Goal: Information Seeking & Learning: Learn about a topic

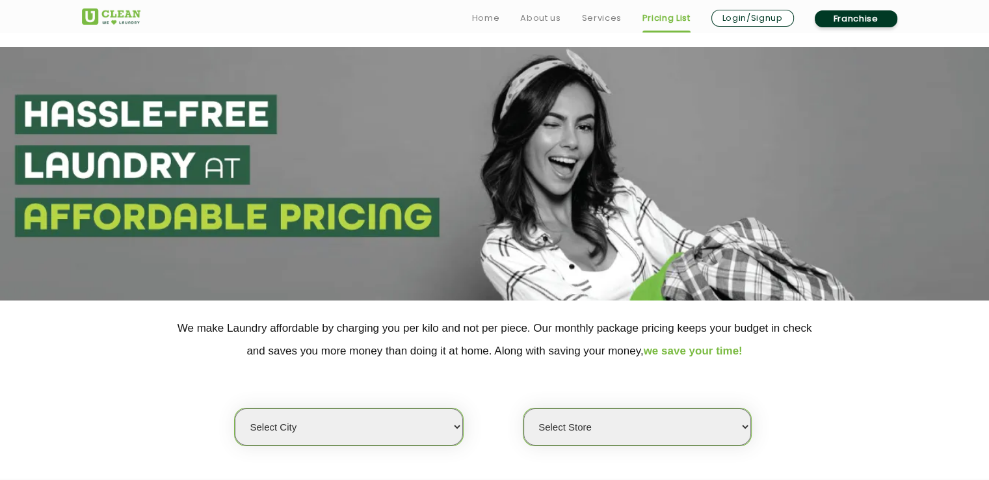
scroll to position [174, 0]
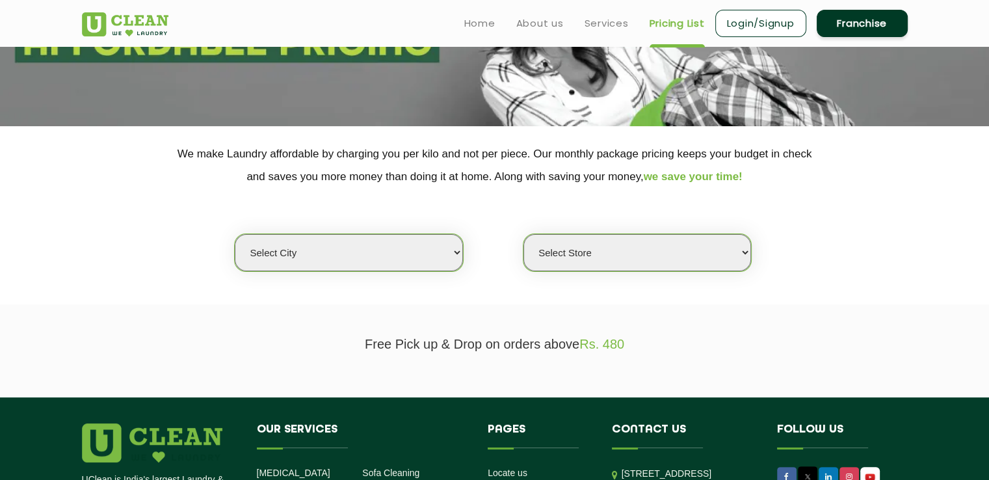
click at [351, 261] on select "Select city [GEOGRAPHIC_DATA] [GEOGRAPHIC_DATA] [GEOGRAPHIC_DATA] [GEOGRAPHIC_D…" at bounding box center [349, 252] width 228 height 37
select select "149"
click at [235, 234] on select "Select city [GEOGRAPHIC_DATA] [GEOGRAPHIC_DATA] [GEOGRAPHIC_DATA] [GEOGRAPHIC_D…" at bounding box center [349, 252] width 228 height 37
select select "0"
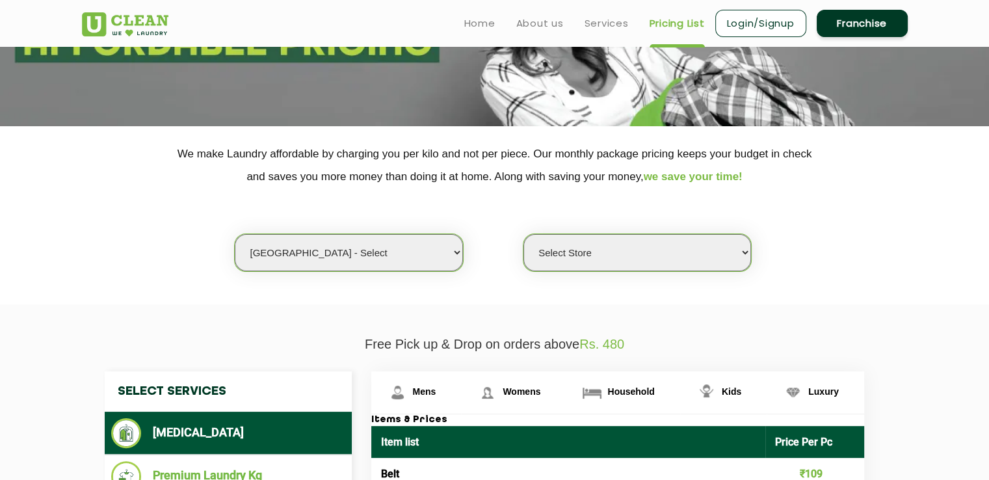
click at [577, 250] on select "Select Store UClean Select Bandra" at bounding box center [637, 252] width 228 height 37
click at [425, 259] on select "Select city [GEOGRAPHIC_DATA] [GEOGRAPHIC_DATA] [GEOGRAPHIC_DATA] [GEOGRAPHIC_D…" at bounding box center [349, 252] width 228 height 37
select select "16"
click at [235, 234] on select "Select city [GEOGRAPHIC_DATA] [GEOGRAPHIC_DATA] [GEOGRAPHIC_DATA] [GEOGRAPHIC_D…" at bounding box center [349, 252] width 228 height 37
click at [586, 256] on select "Select Store UClean Powai UClean Deonar UClean LBS Marg UClean Chembur UClean W…" at bounding box center [637, 252] width 228 height 37
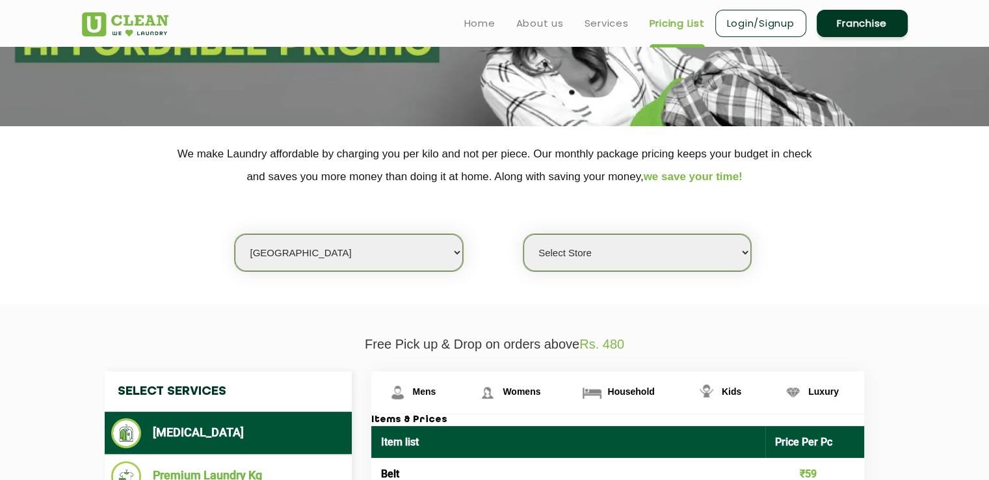
select select "614"
click at [523, 234] on select "Select Store UClean Powai UClean Deonar UClean LBS Marg UClean Chembur UClean W…" at bounding box center [637, 252] width 228 height 37
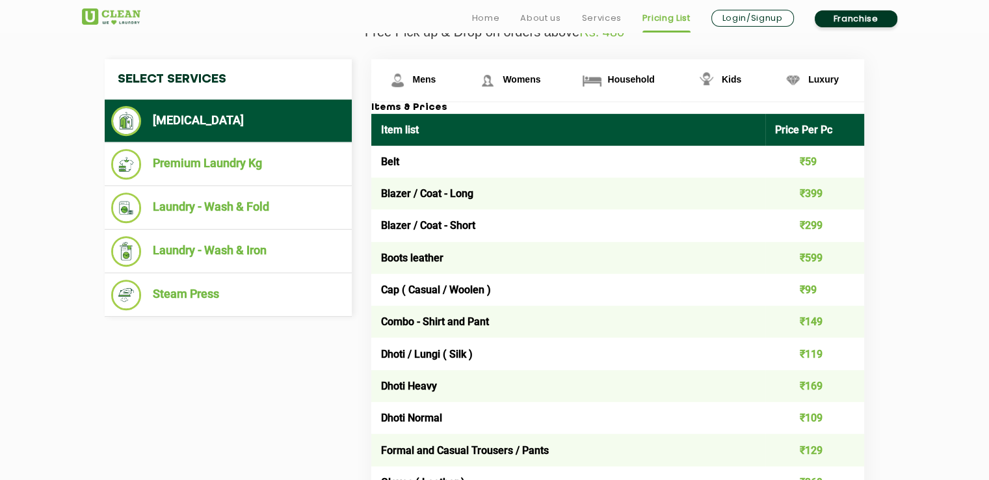
scroll to position [486, 0]
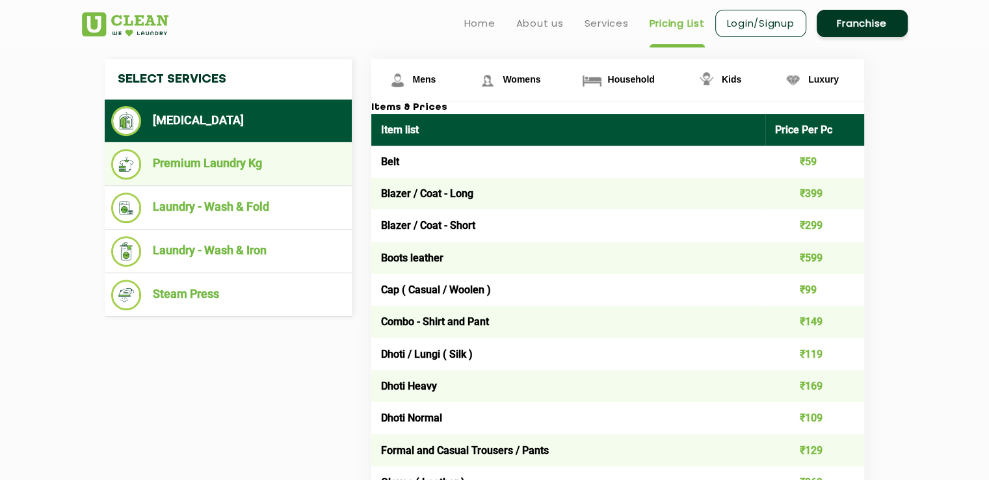
click at [252, 166] on li "Premium Laundry Kg" at bounding box center [228, 164] width 234 height 31
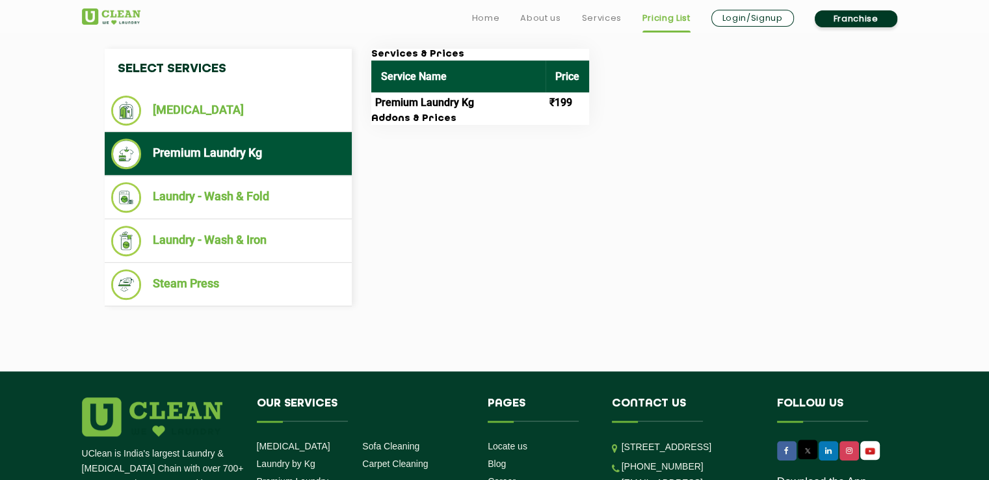
scroll to position [497, 0]
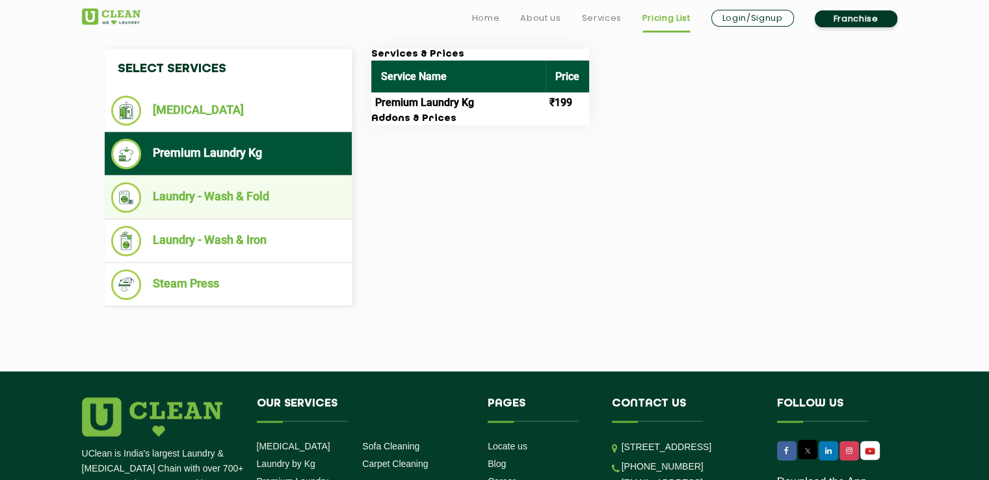
click at [239, 198] on li "Laundry - Wash & Fold" at bounding box center [228, 197] width 234 height 31
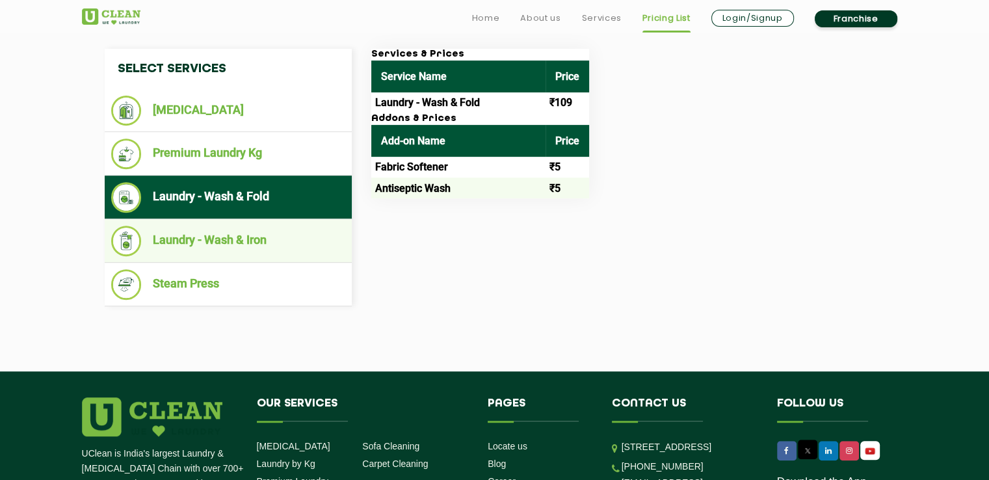
click at [220, 246] on li "Laundry - Wash & Iron" at bounding box center [228, 241] width 234 height 31
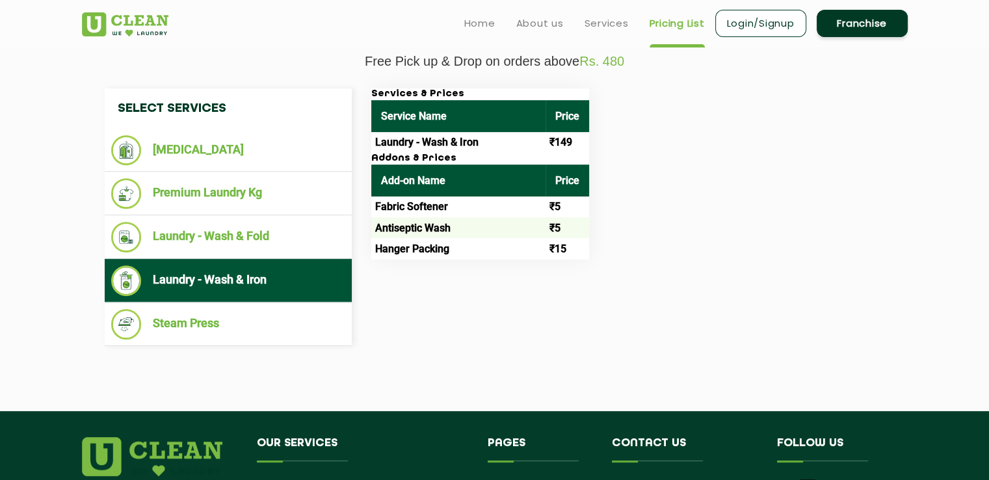
scroll to position [458, 0]
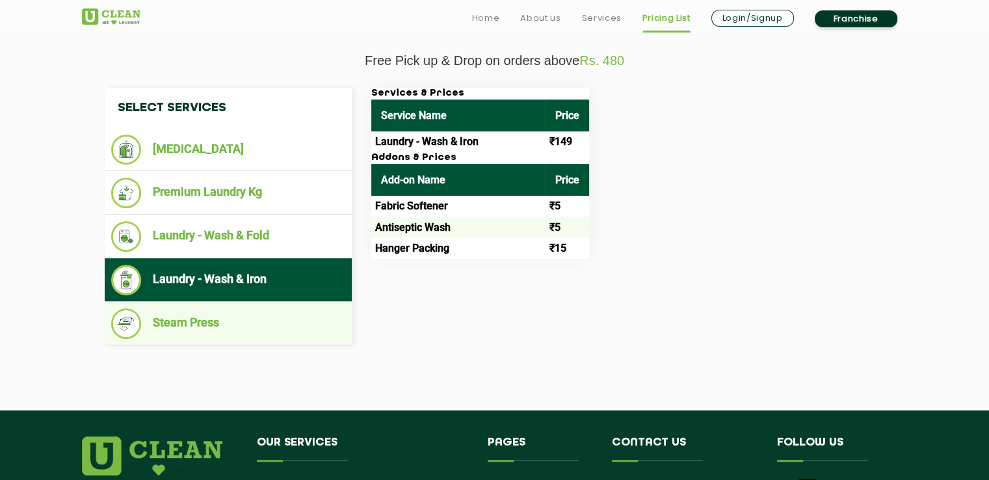
click at [204, 315] on li "Steam Press" at bounding box center [228, 323] width 234 height 31
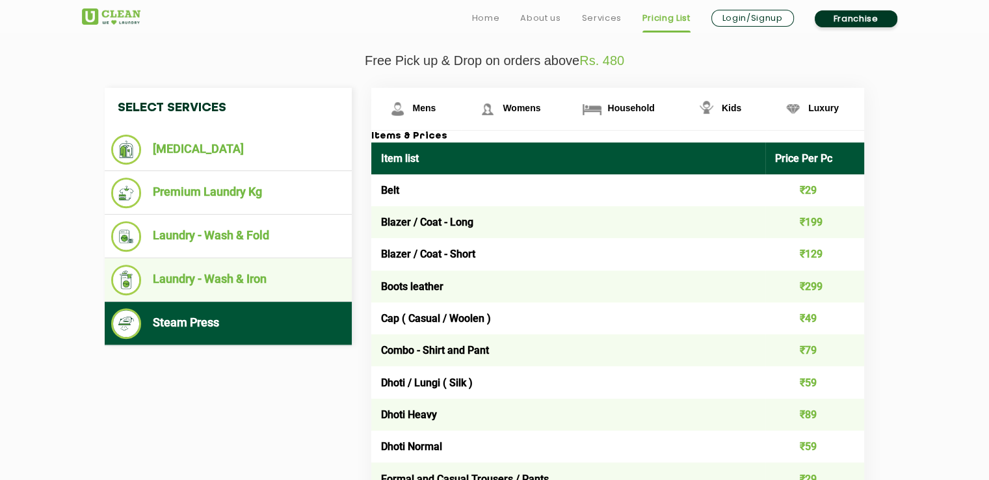
click at [213, 274] on li "Laundry - Wash & Iron" at bounding box center [228, 280] width 234 height 31
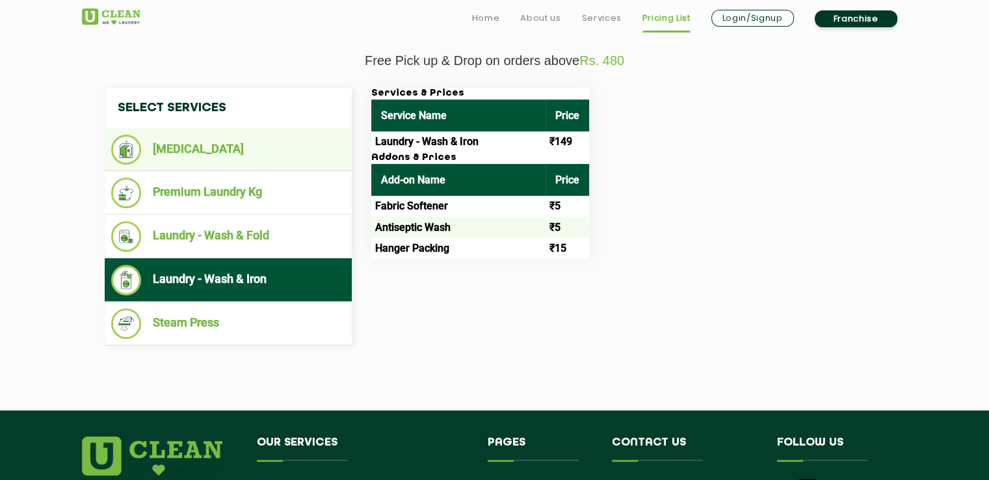
click at [261, 153] on li "[MEDICAL_DATA]" at bounding box center [228, 150] width 234 height 30
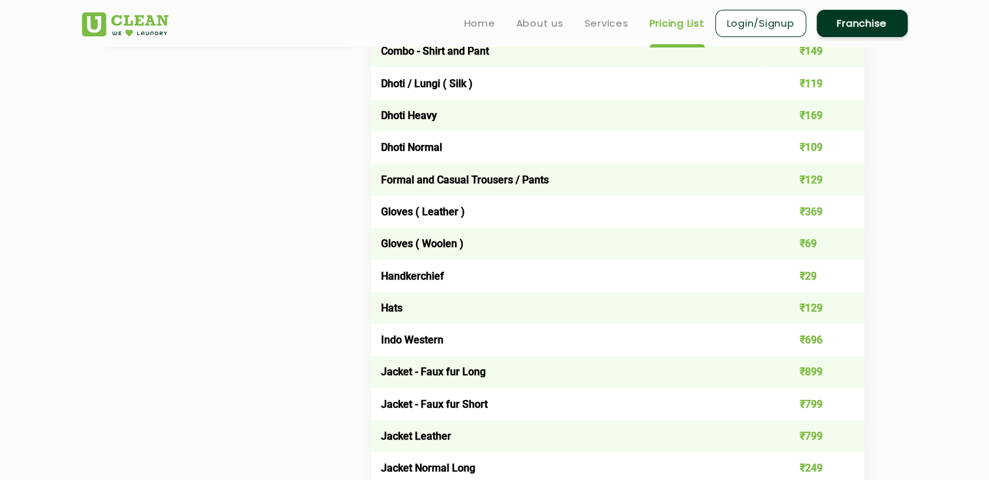
scroll to position [0, 0]
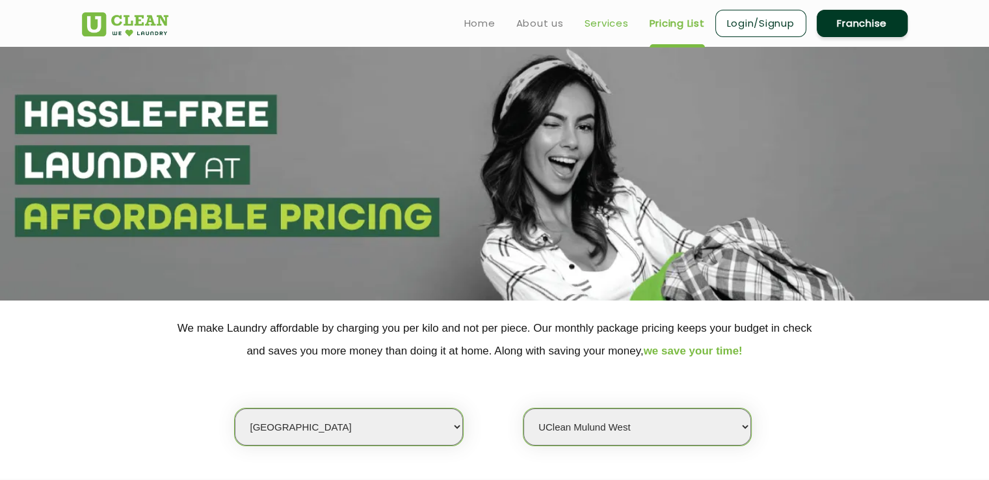
click at [613, 25] on link "Services" at bounding box center [606, 24] width 44 height 16
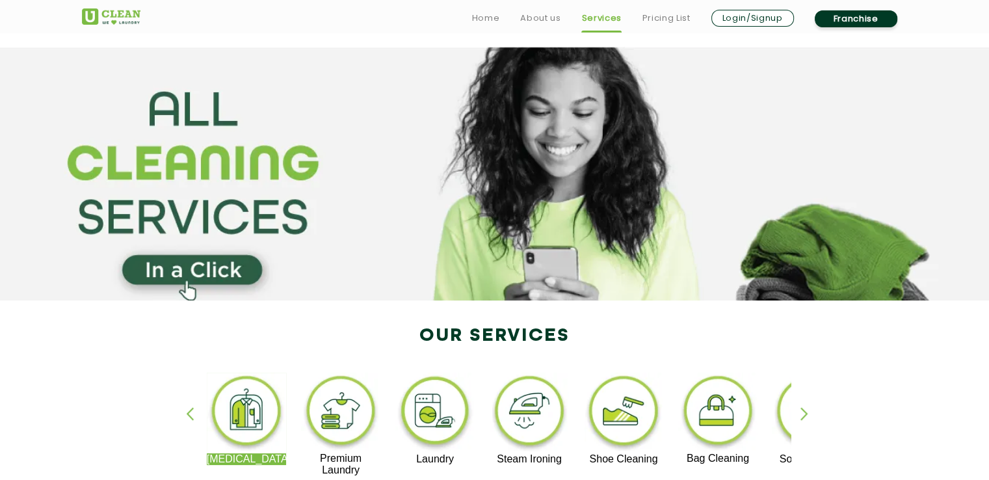
scroll to position [117, 0]
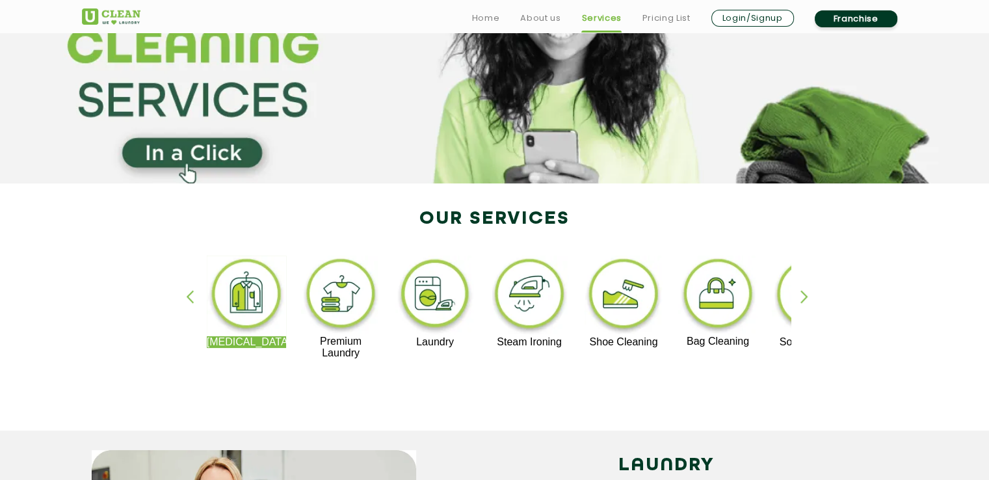
click at [808, 291] on div "button" at bounding box center [810, 308] width 20 height 36
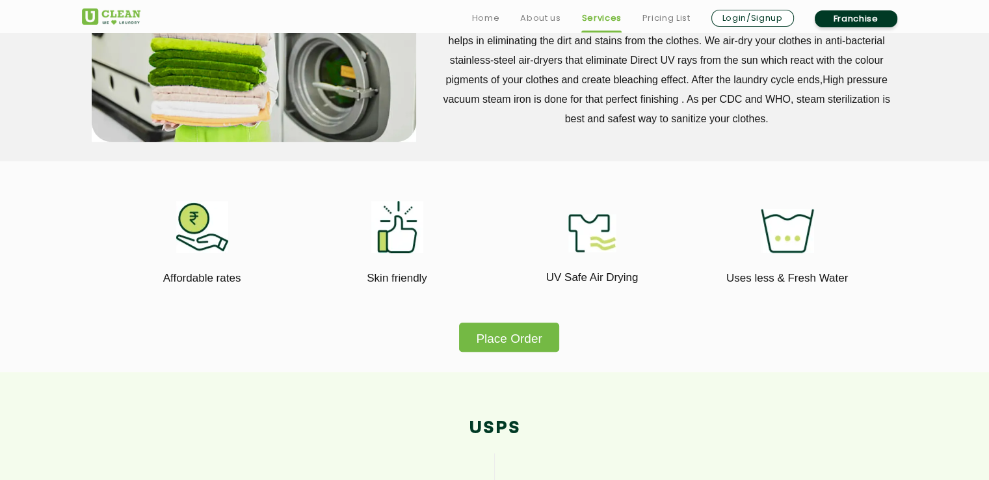
scroll to position [642, 0]
